Goal: Transaction & Acquisition: Purchase product/service

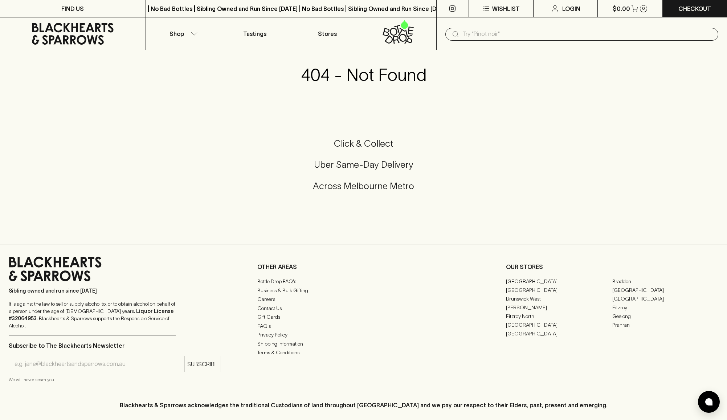
click at [482, 32] on input "text" at bounding box center [588, 34] width 250 height 12
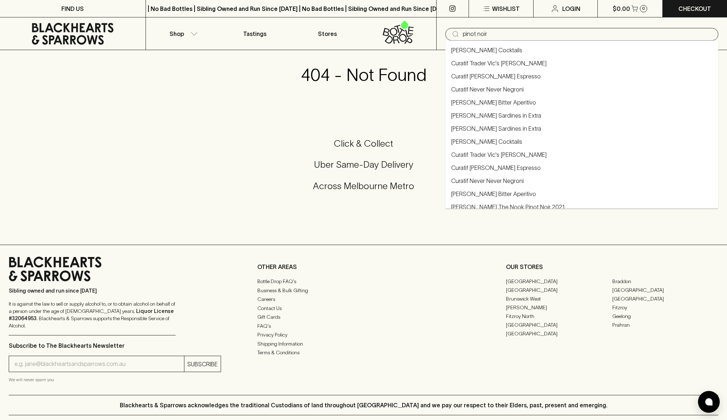
type input "pinot noir"
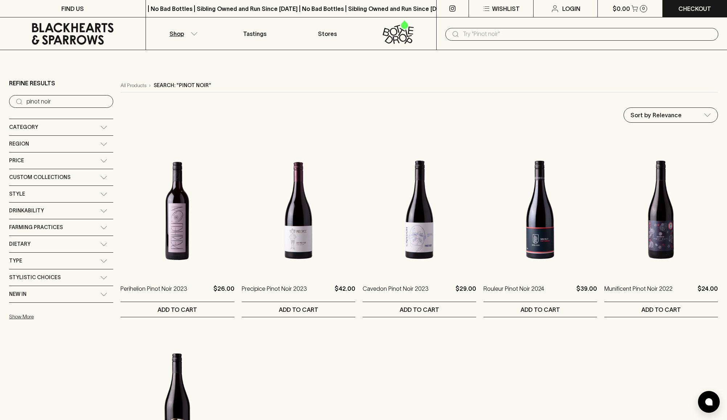
click at [465, 36] on input "text" at bounding box center [588, 34] width 250 height 12
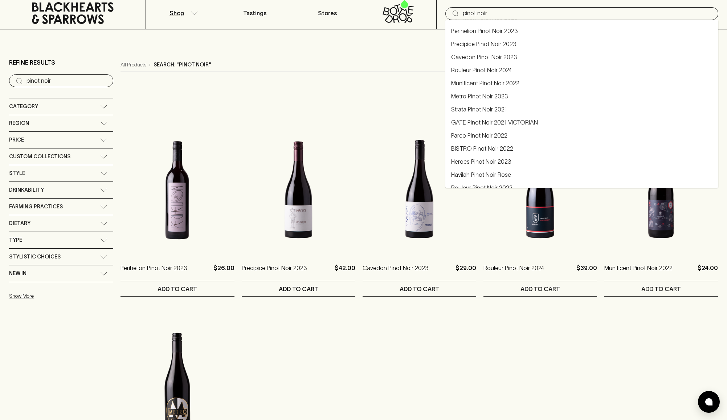
scroll to position [90, 0]
click at [479, 121] on link "GATE Pinot Noir 2021 VICTORIAN" at bounding box center [494, 122] width 87 height 9
type input "GATE Pinot Noir 2021 VICTORIAN"
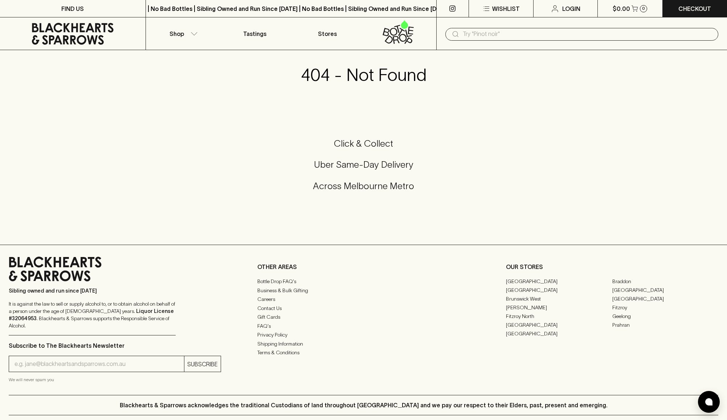
click at [486, 34] on input "text" at bounding box center [588, 34] width 250 height 12
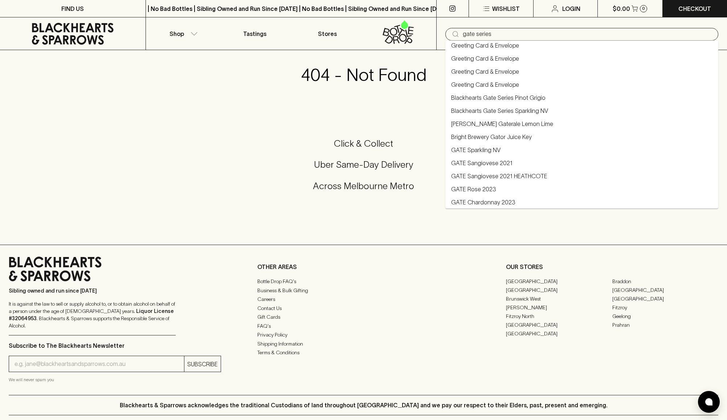
scroll to position [136, 0]
click at [483, 99] on link "Blackhearts Gate Series Pinot Grigio" at bounding box center [498, 97] width 94 height 9
type input "Blackhearts Gate Series Pinot Grigio"
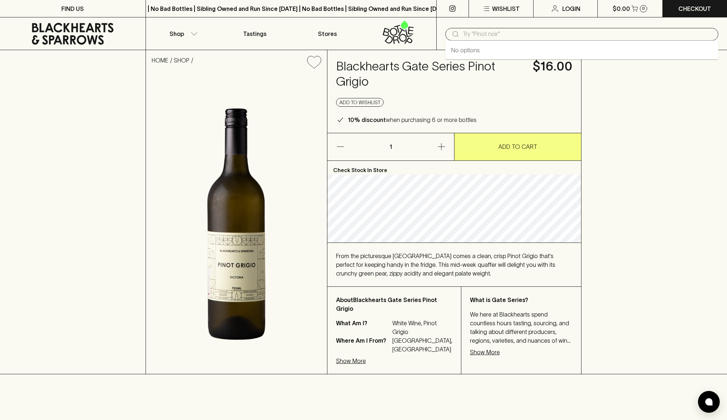
click at [485, 35] on input "text" at bounding box center [588, 34] width 250 height 12
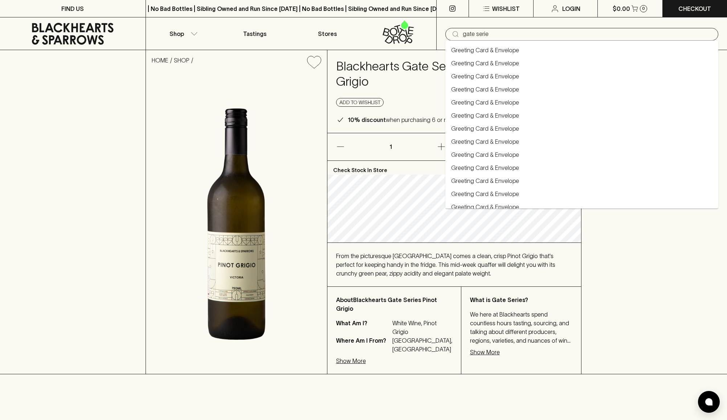
type input "gate series"
